Goal: Task Accomplishment & Management: Manage account settings

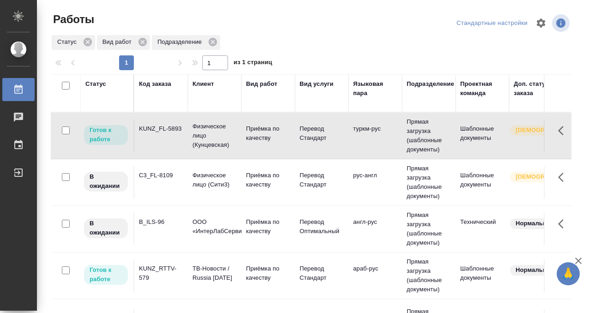
click at [91, 85] on div "Статус" at bounding box center [95, 83] width 21 height 9
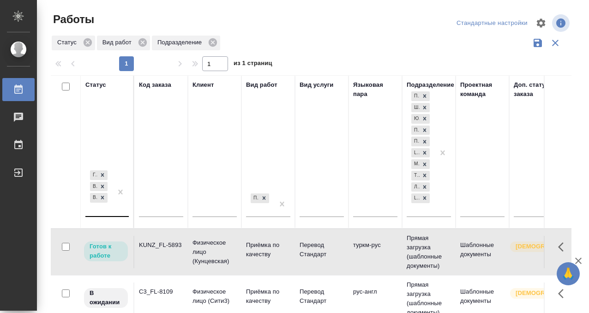
click at [102, 217] on div "Готов к работе В работе В ожидании" at bounding box center [106, 196] width 43 height 55
click at [102, 212] on div "Готов к работе В работе В ожидании" at bounding box center [98, 193] width 27 height 48
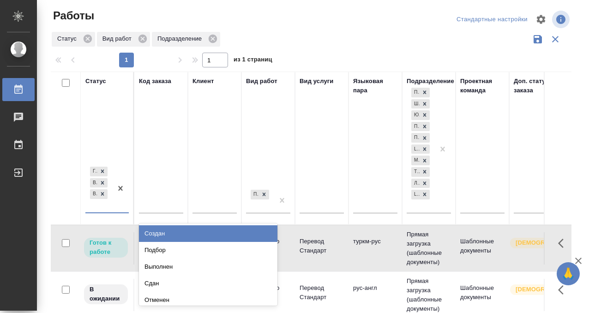
scroll to position [5, 0]
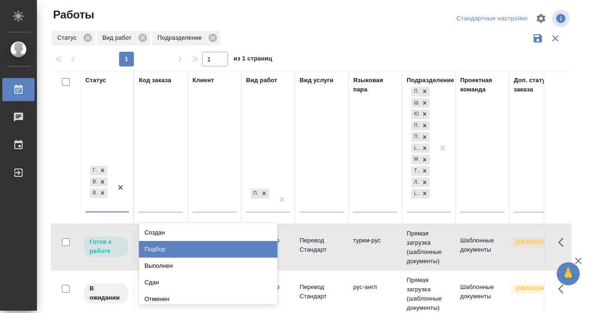
click at [193, 251] on div "Подбор" at bounding box center [208, 249] width 139 height 17
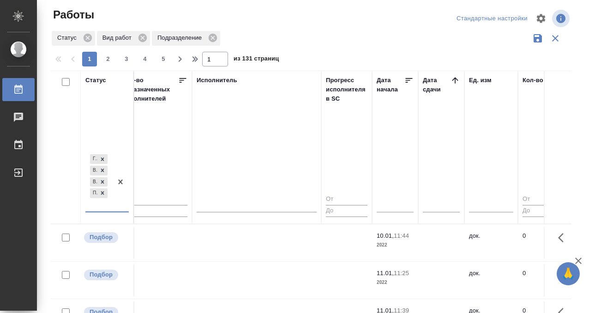
scroll to position [0, 559]
click at [450, 79] on icon at bounding box center [452, 80] width 6 height 6
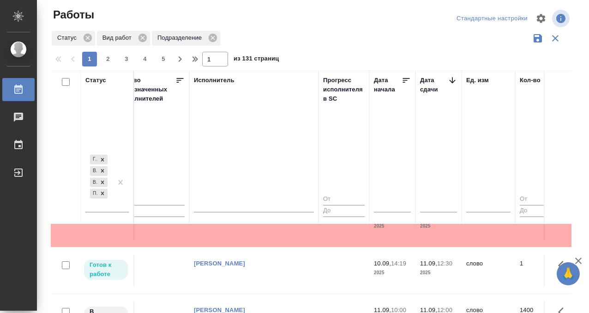
scroll to position [471, 559]
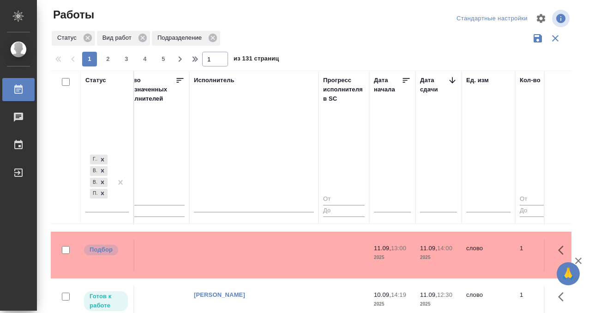
click at [280, 246] on td at bounding box center [253, 255] width 129 height 32
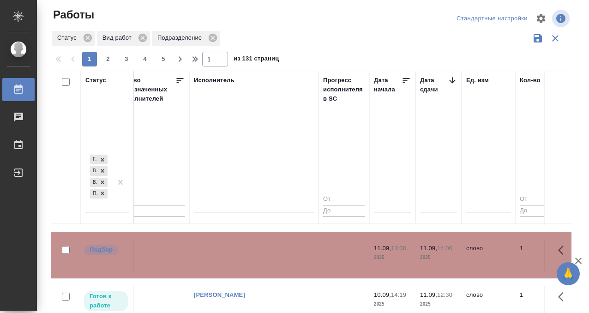
click at [280, 246] on td at bounding box center [253, 255] width 129 height 32
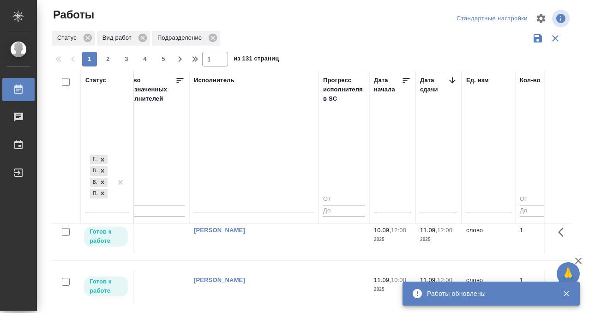
scroll to position [890, 559]
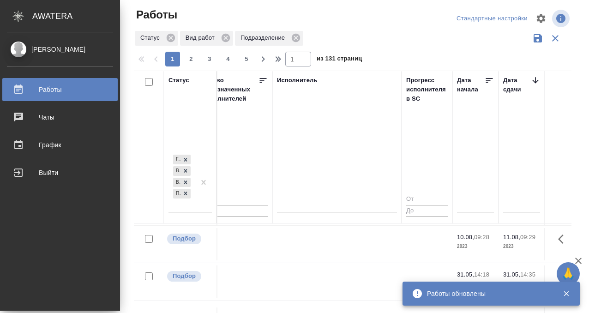
click at [18, 87] on icon at bounding box center [18, 88] width 8 height 9
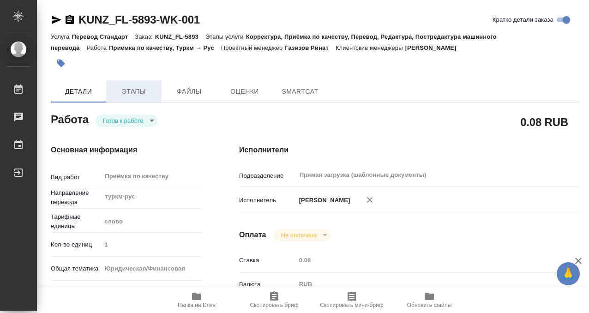
click at [132, 99] on button "Этапы" at bounding box center [133, 91] width 55 height 22
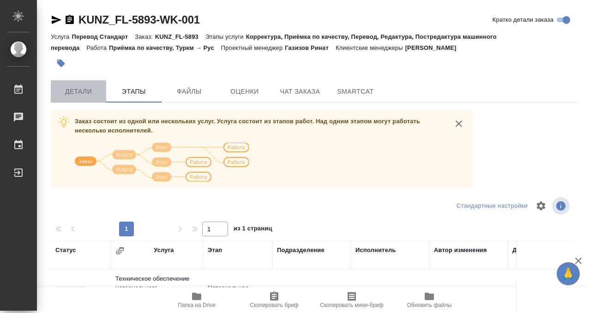
click at [90, 85] on button "Детали" at bounding box center [78, 91] width 55 height 22
drag, startPoint x: 69, startPoint y: 21, endPoint x: 72, endPoint y: 6, distance: 15.7
click at [69, 21] on icon "button" at bounding box center [70, 19] width 8 height 9
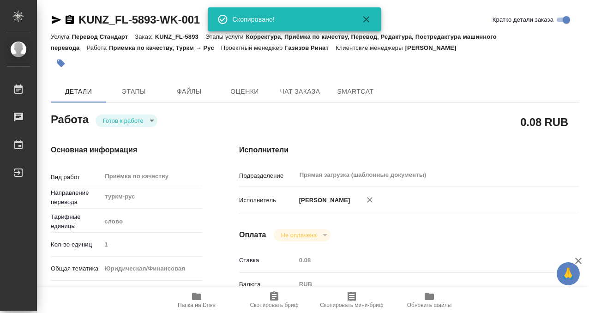
type textarea "x"
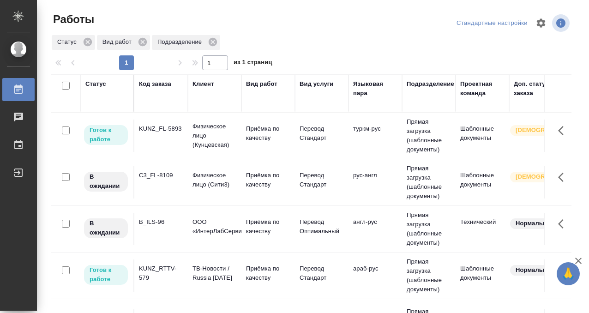
click at [160, 79] on div "Код заказа" at bounding box center [155, 83] width 32 height 9
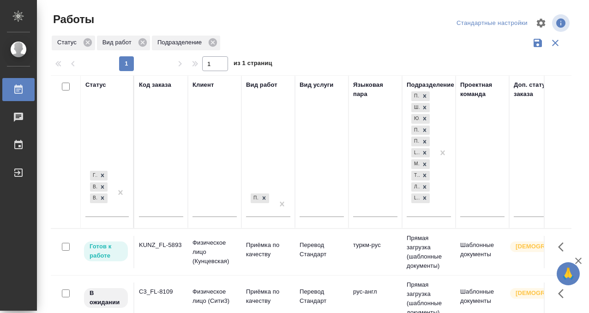
click at [20, 87] on icon at bounding box center [18, 88] width 8 height 9
